Goal: Use online tool/utility: Utilize a website feature to perform a specific function

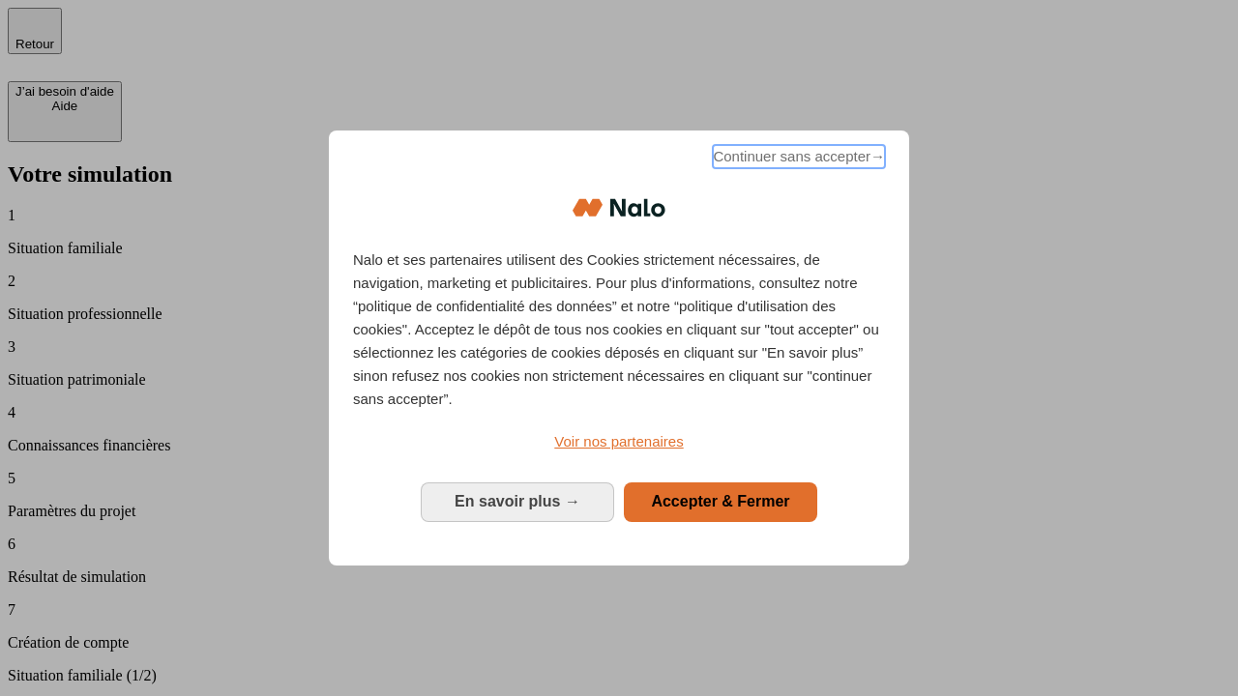
click at [797, 160] on span "Continuer sans accepter →" at bounding box center [799, 156] width 172 height 23
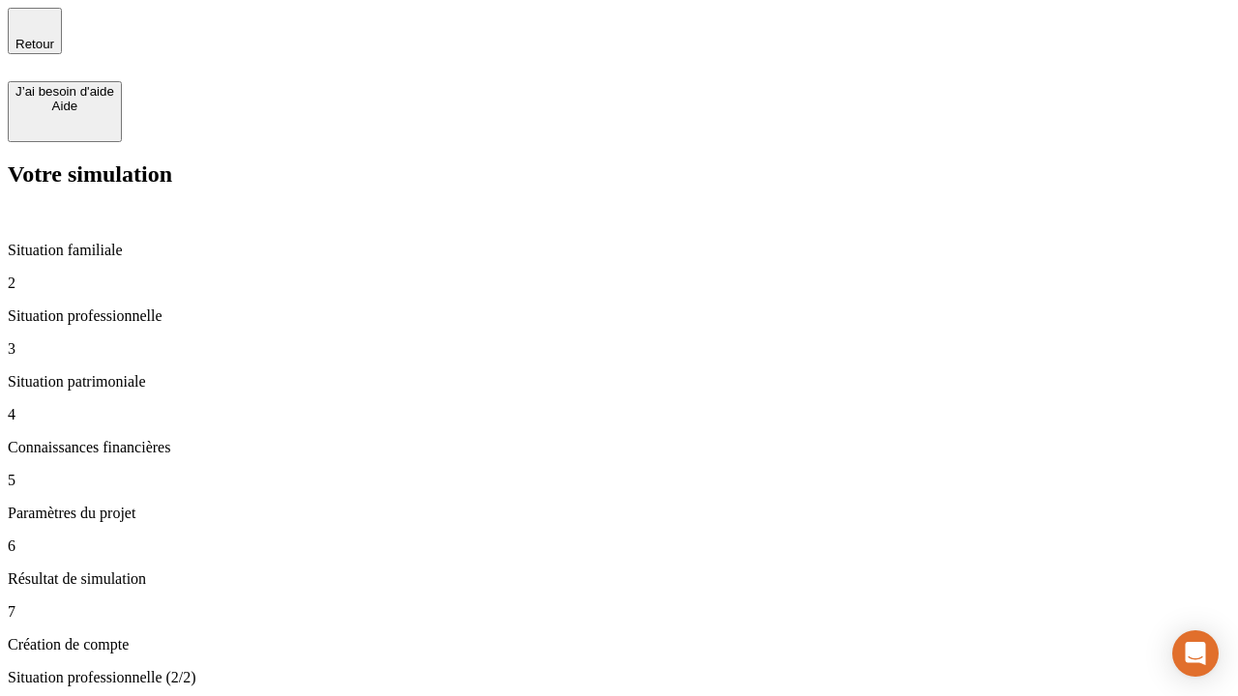
type input "30 000"
type input "40 000"
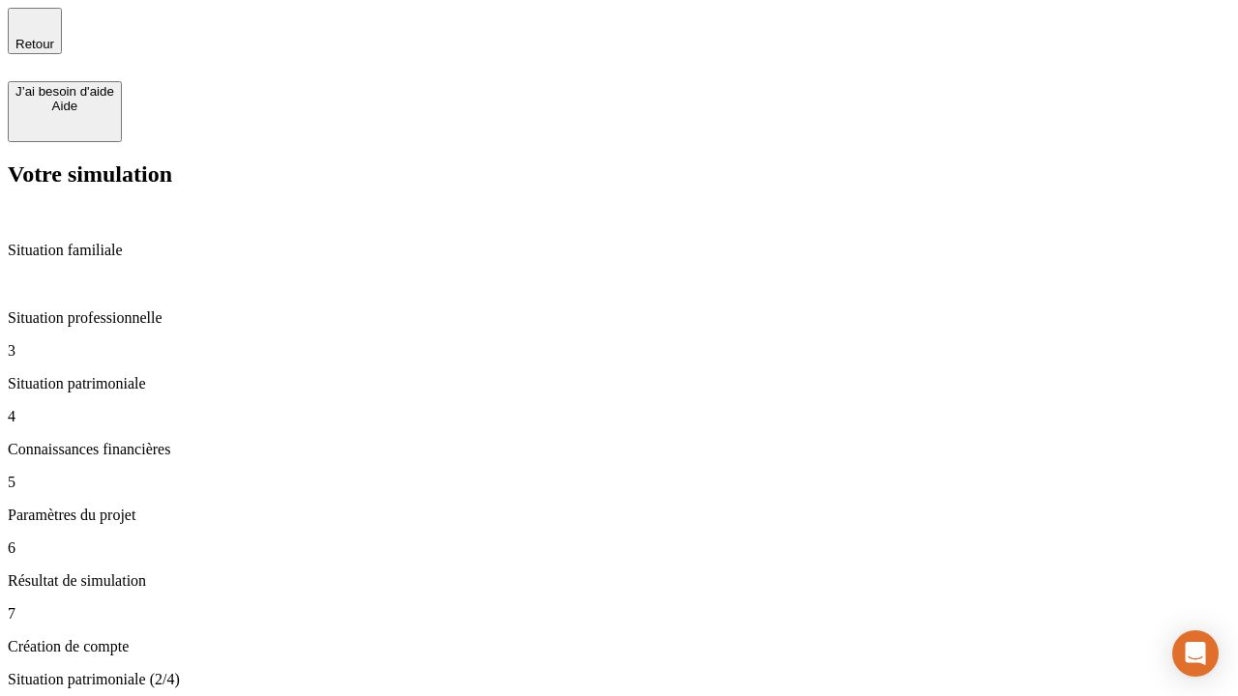
type input "1 100"
type input "20"
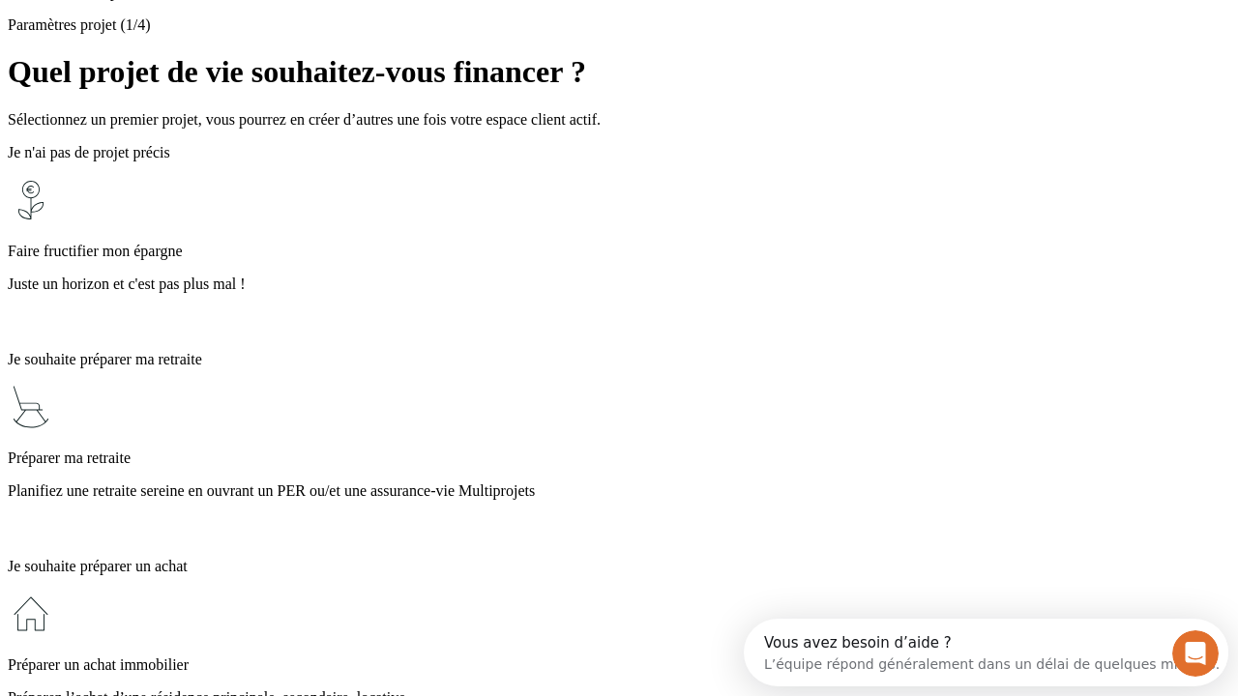
scroll to position [17, 0]
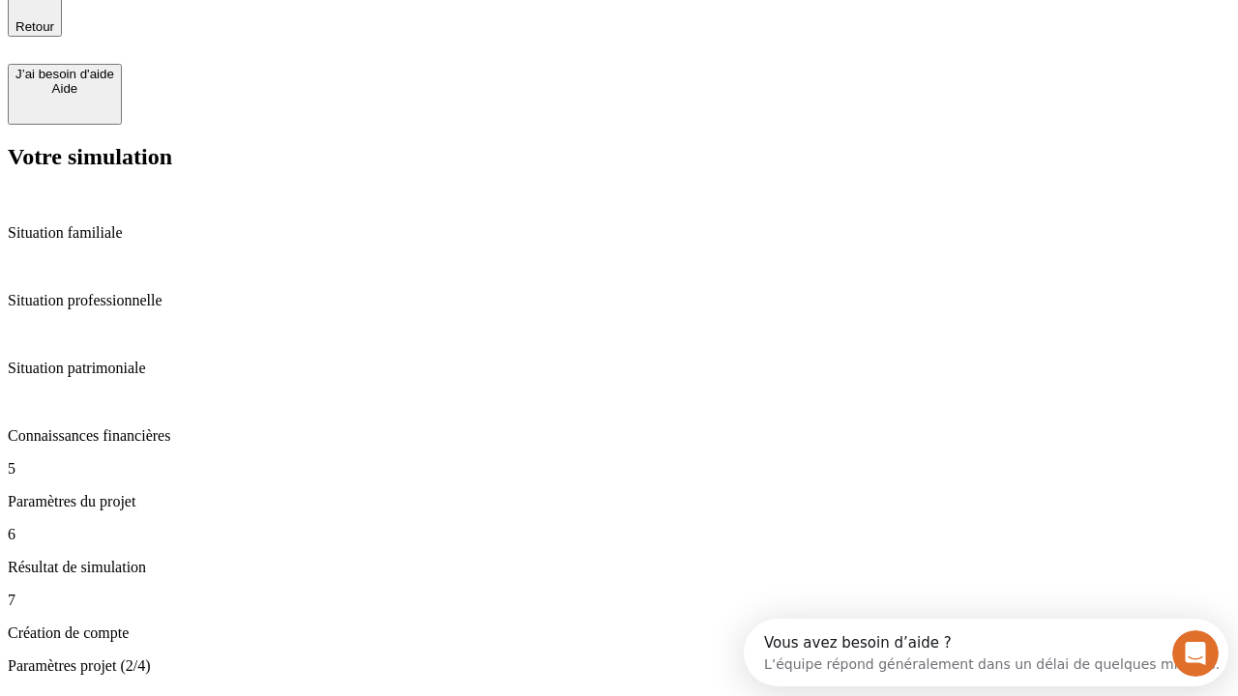
type input "40"
type input "50 000"
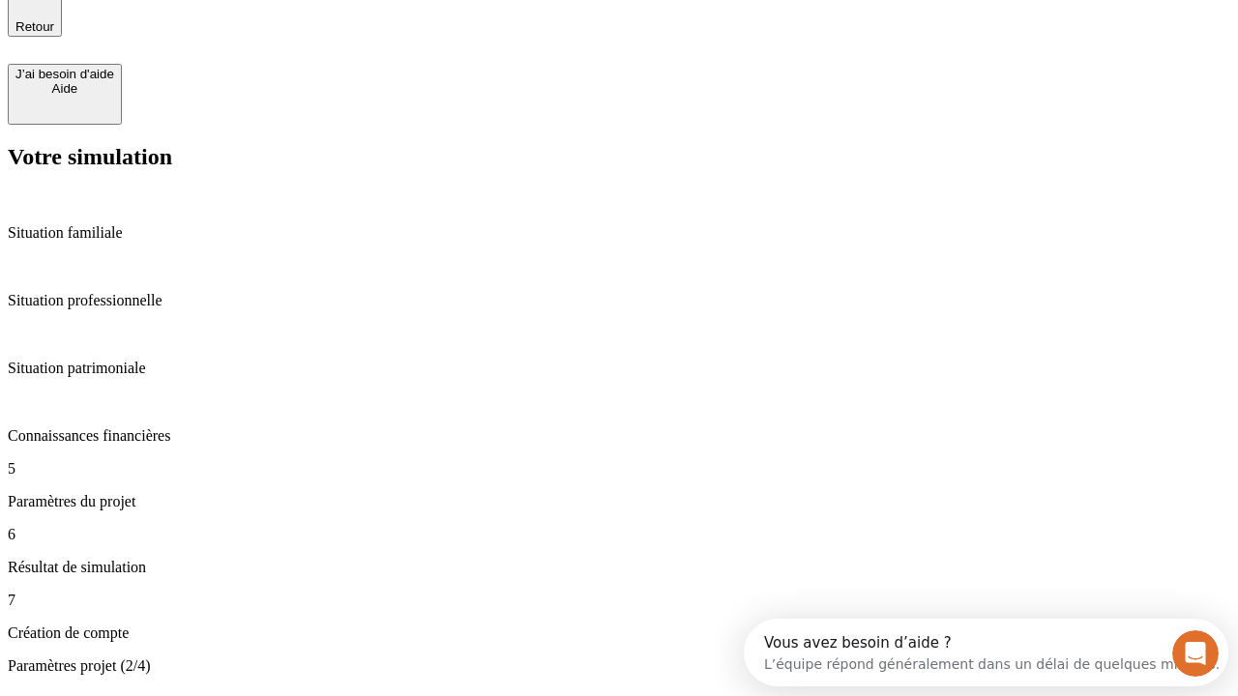
type input "640"
